Goal: Task Accomplishment & Management: Use online tool/utility

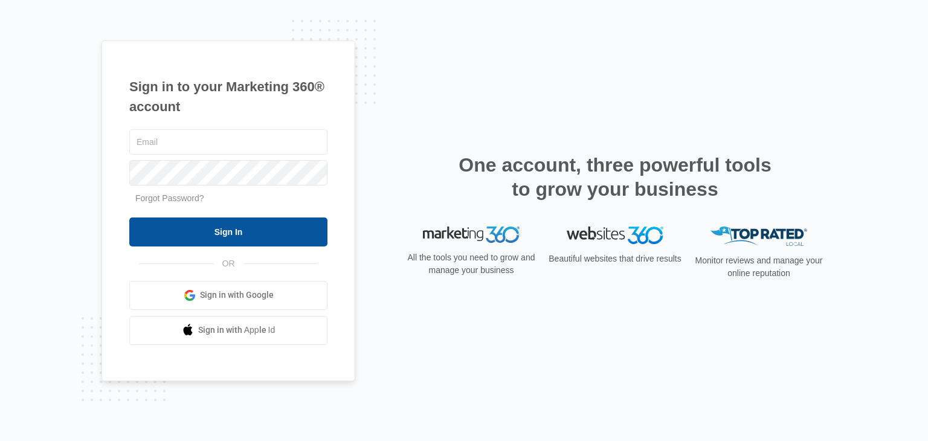
type input "[EMAIL_ADDRESS][DOMAIN_NAME]"
click at [225, 242] on input "Sign In" at bounding box center [228, 231] width 198 height 29
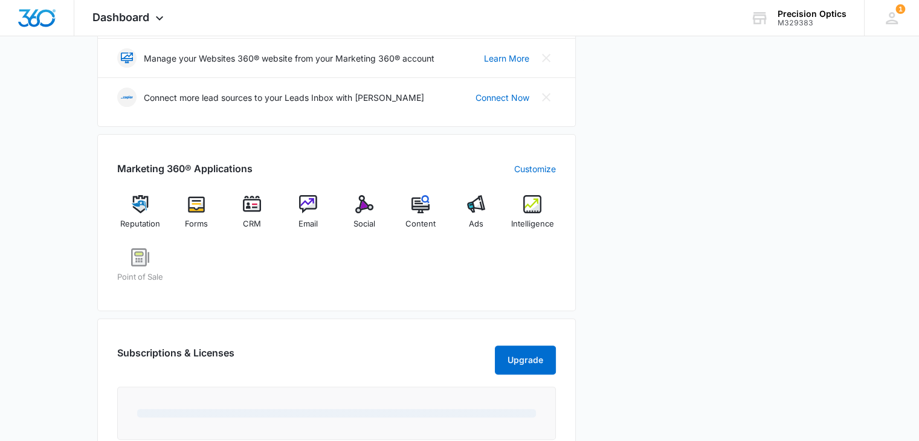
scroll to position [302, 0]
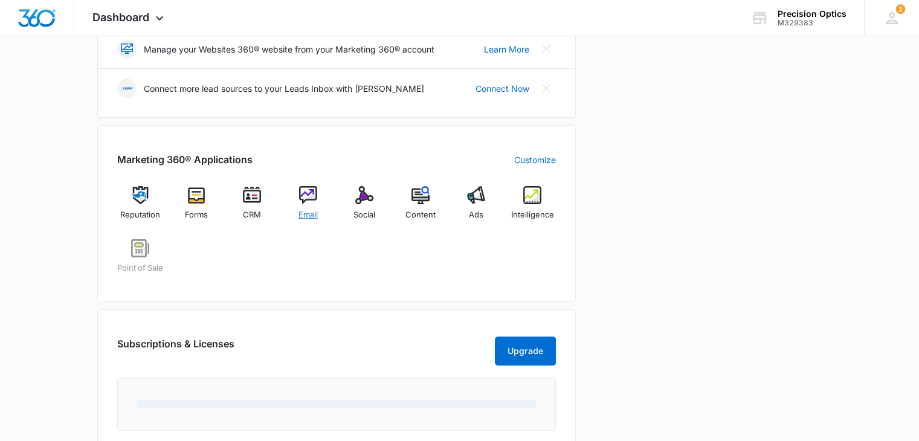
click at [303, 209] on span "Email" at bounding box center [307, 215] width 19 height 12
